Goal: Task Accomplishment & Management: Manage account settings

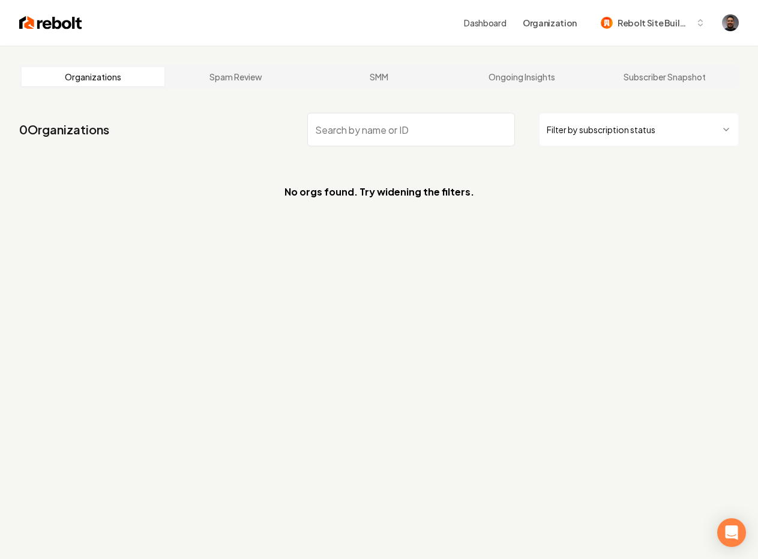
click at [329, 55] on main "Organizations Spam Review SMM Ongoing Insights Subscriber Snapshot 0 Organizati…" at bounding box center [379, 142] width 758 height 192
click at [219, 54] on main "Organizations Spam Review SMM Ongoing Insights Subscriber Snapshot 0 Organizati…" at bounding box center [379, 142] width 758 height 192
click at [252, 118] on nav "0 Organizations Filter by subscription status" at bounding box center [379, 134] width 720 height 53
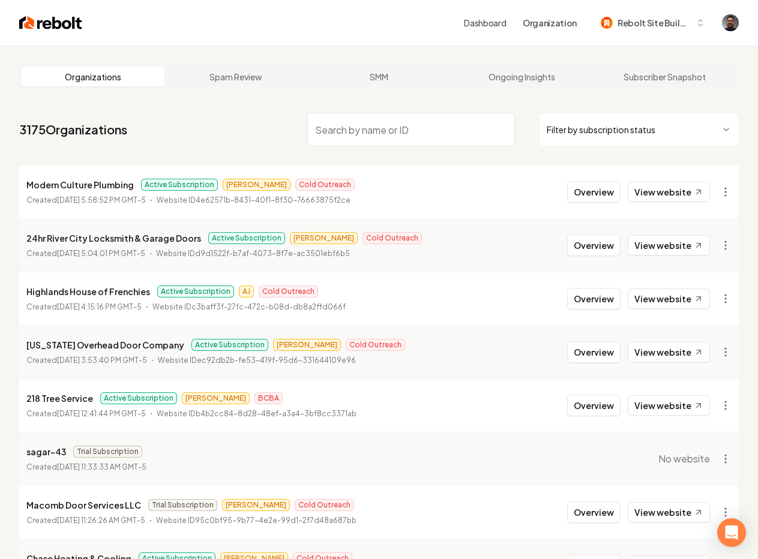
click at [344, 121] on input "search" at bounding box center [411, 130] width 208 height 34
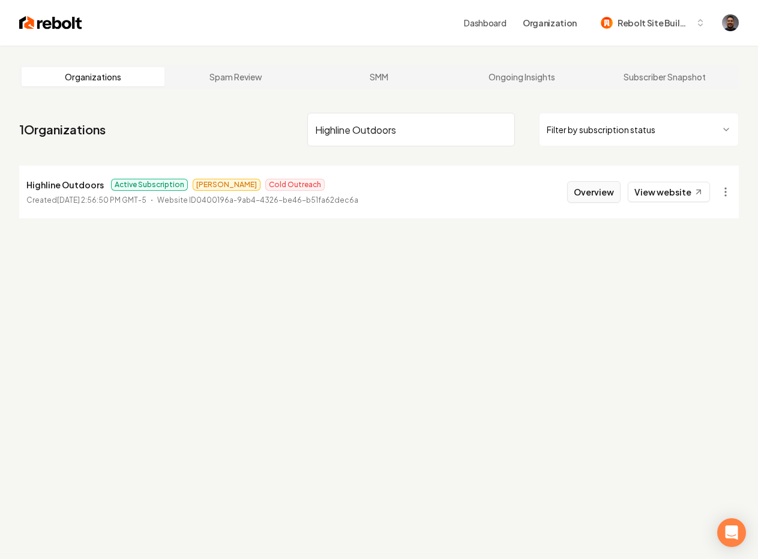
type input "Highline Outdoors"
click at [587, 191] on button "Overview" at bounding box center [593, 192] width 53 height 22
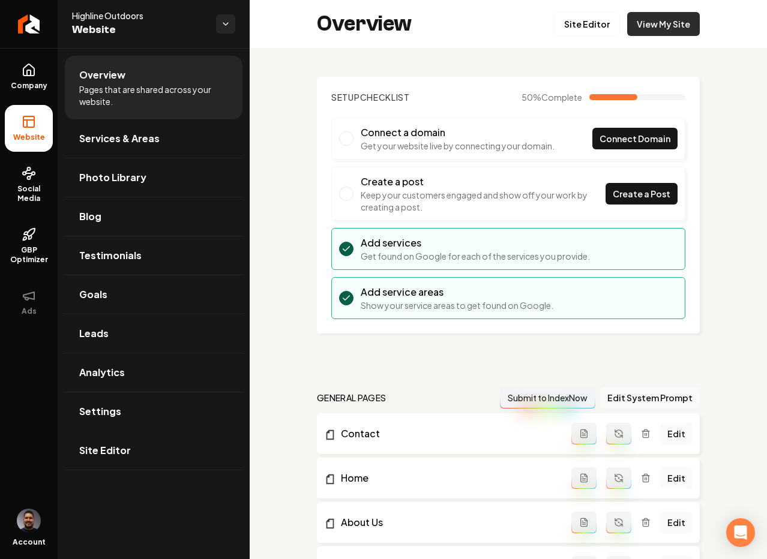
drag, startPoint x: 94, startPoint y: 454, endPoint x: 640, endPoint y: 24, distance: 695.4
click at [94, 454] on span "Site Editor" at bounding box center [105, 451] width 52 height 14
click at [640, 24] on link "View My Site" at bounding box center [663, 24] width 73 height 24
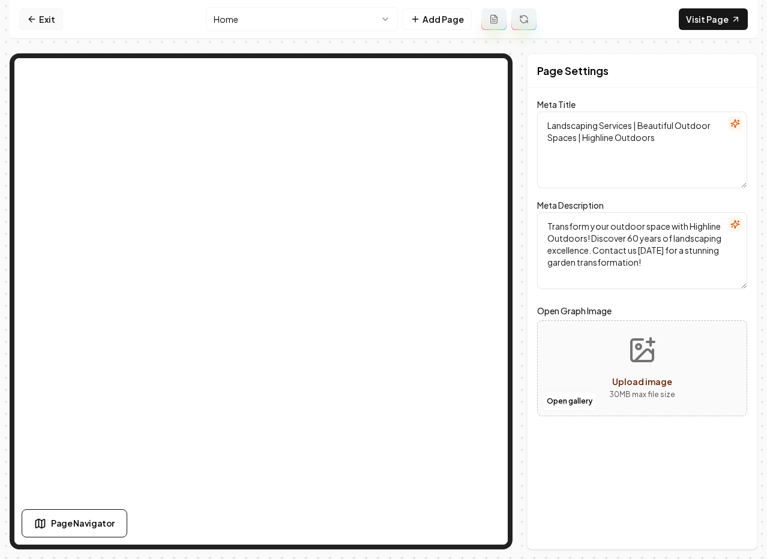
click at [39, 25] on link "Exit" at bounding box center [41, 19] width 44 height 22
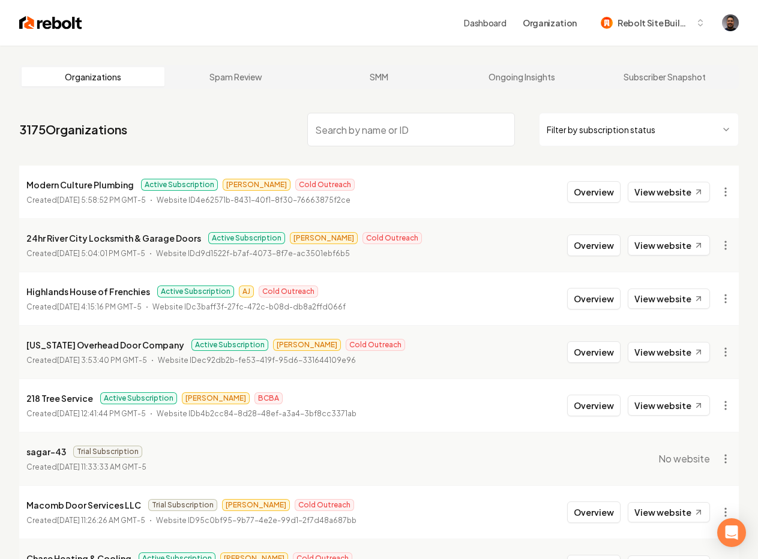
click at [286, 61] on main "Organizations Spam Review SMM Ongoing Insights Subscriber Snapshot 3175 Organiz…" at bounding box center [379, 382] width 758 height 673
click at [364, 127] on input "search" at bounding box center [411, 130] width 208 height 34
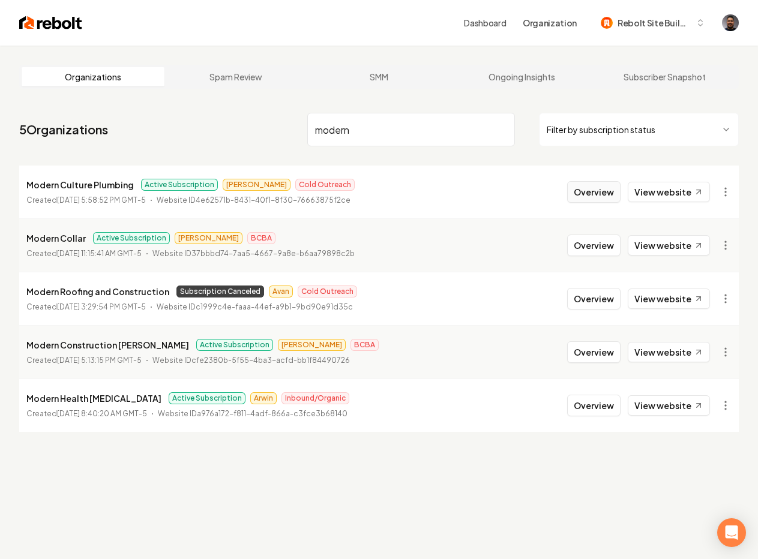
type input "modern"
click at [587, 188] on button "Overview" at bounding box center [593, 192] width 53 height 22
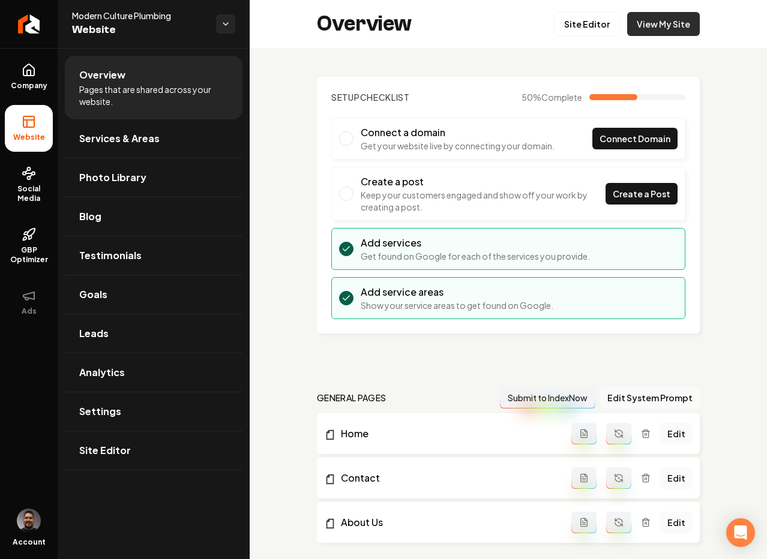
click at [649, 23] on link "View My Site" at bounding box center [663, 24] width 73 height 24
click at [605, 141] on span "Connect Domain" at bounding box center [635, 139] width 71 height 13
click at [39, 183] on link "Social Media" at bounding box center [29, 185] width 48 height 56
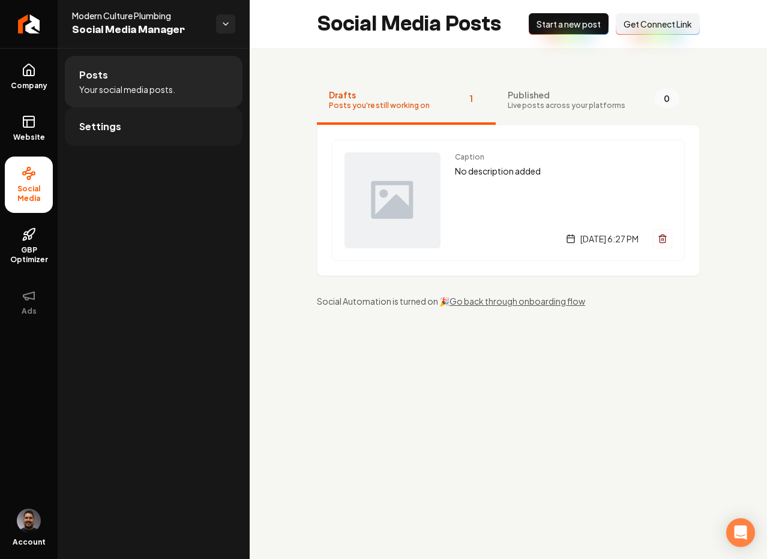
click at [121, 121] on link "Settings" at bounding box center [154, 126] width 178 height 38
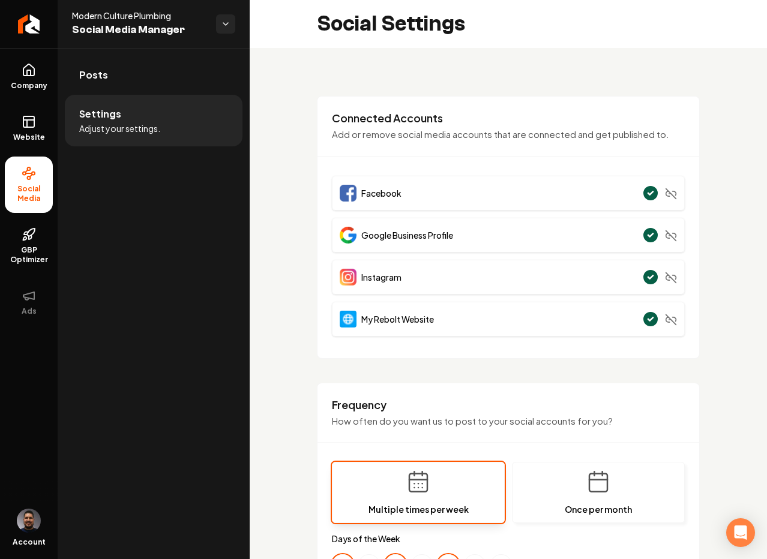
click at [712, 176] on div "**********" at bounding box center [508, 561] width 517 height 1026
click at [710, 174] on span "Disconnect from Facebook" at bounding box center [661, 173] width 109 height 11
click at [701, 177] on span "Disconnect from Facebook" at bounding box center [661, 173] width 109 height 11
click at [622, 96] on div "Connected Accounts Add or remove social media accounts that are connected and g…" at bounding box center [508, 227] width 383 height 263
click at [28, 223] on link "GBP Optimizer" at bounding box center [29, 246] width 48 height 56
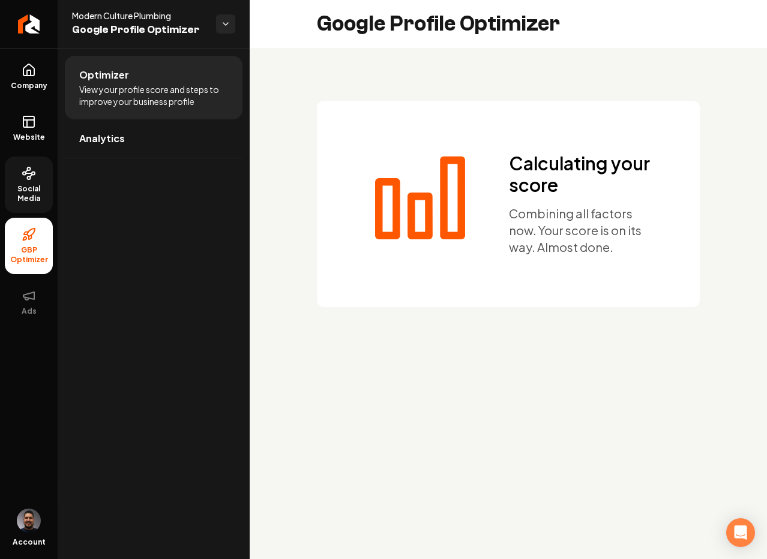
click at [20, 191] on span "Social Media" at bounding box center [29, 193] width 48 height 19
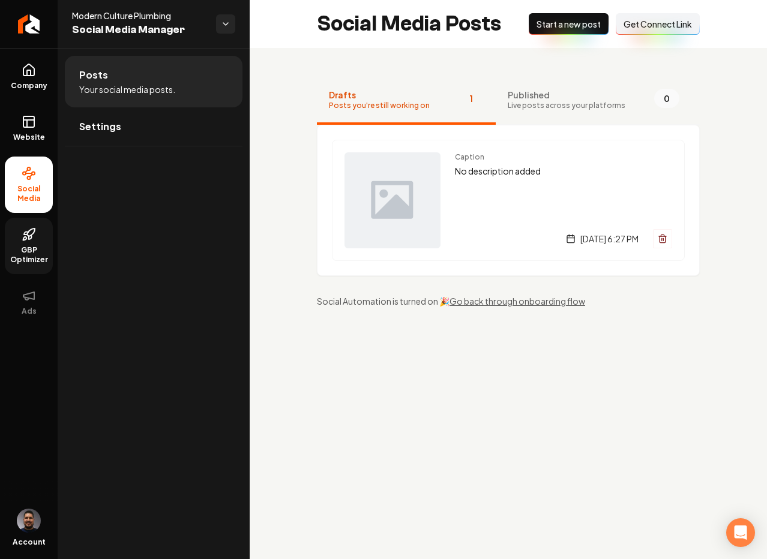
click at [34, 229] on icon at bounding box center [31, 233] width 8 height 8
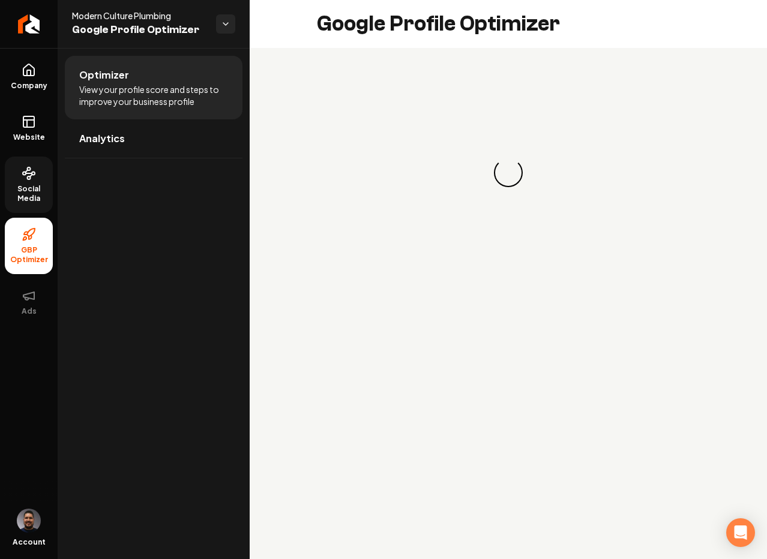
click at [32, 184] on span "Social Media" at bounding box center [29, 193] width 48 height 19
